Goal: Obtain resource: Obtain resource

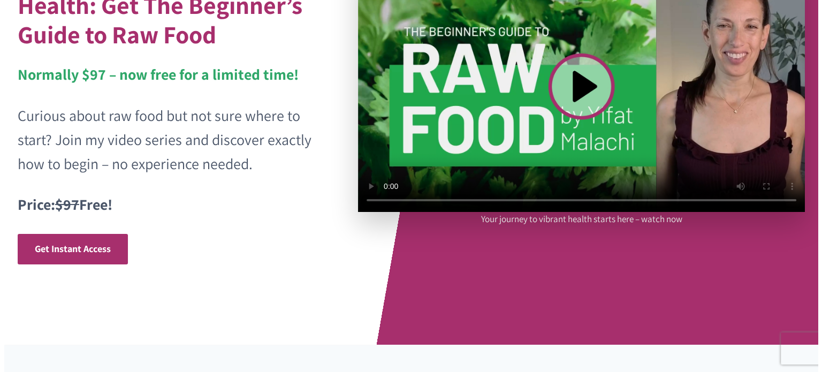
scroll to position [149, 0]
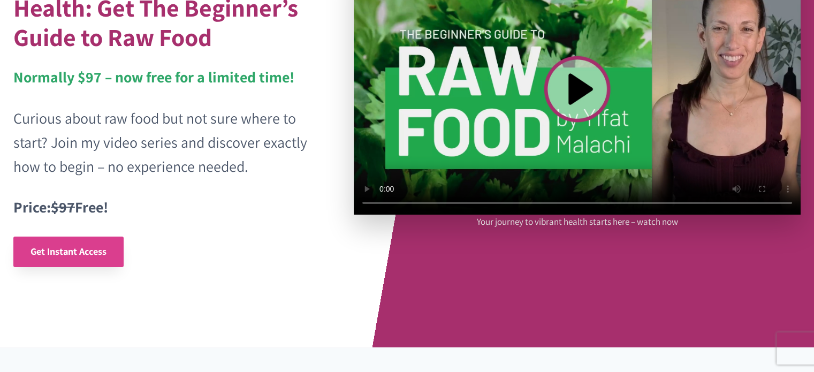
click at [88, 246] on span "Get Instant Access" at bounding box center [68, 251] width 76 height 12
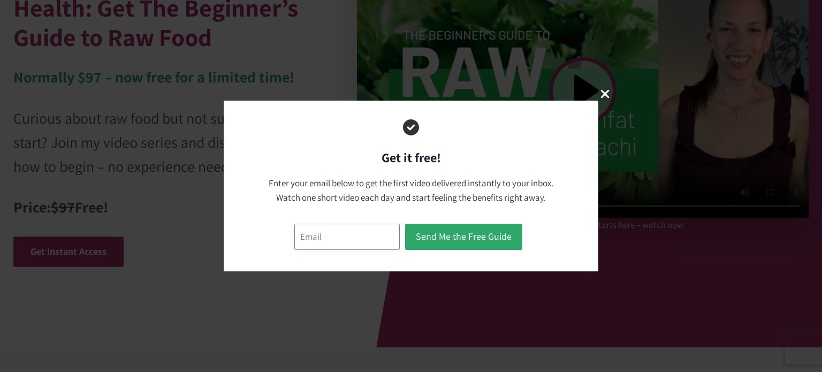
click at [332, 241] on input "email" at bounding box center [346, 237] width 105 height 26
type input "[EMAIL_ADDRESS][DOMAIN_NAME]"
click at [469, 236] on button "Send Me the Free Guide" at bounding box center [463, 237] width 117 height 26
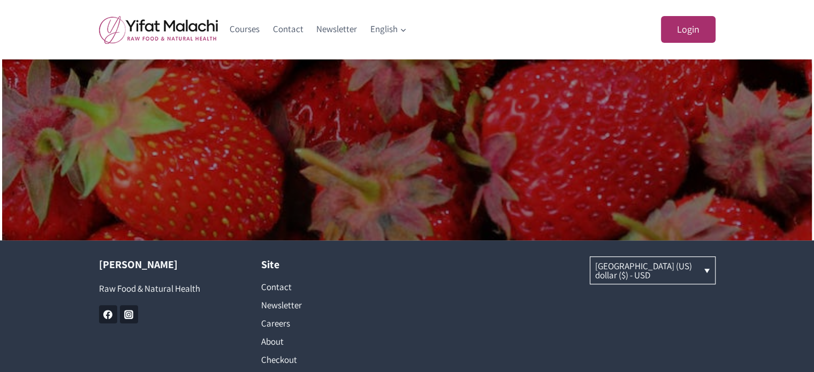
scroll to position [808, 0]
